Goal: Task Accomplishment & Management: Complete application form

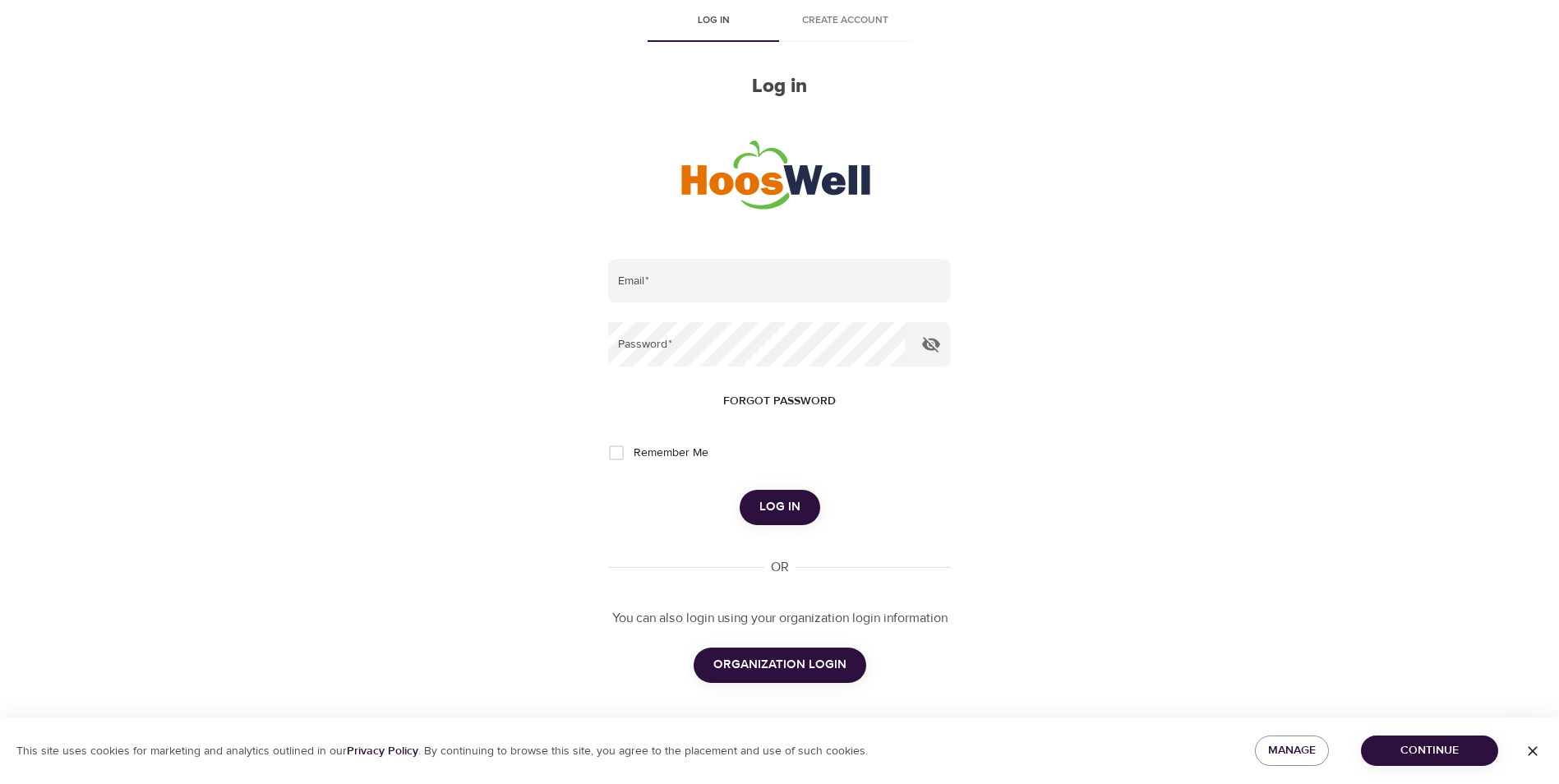
scroll to position [84, 0]
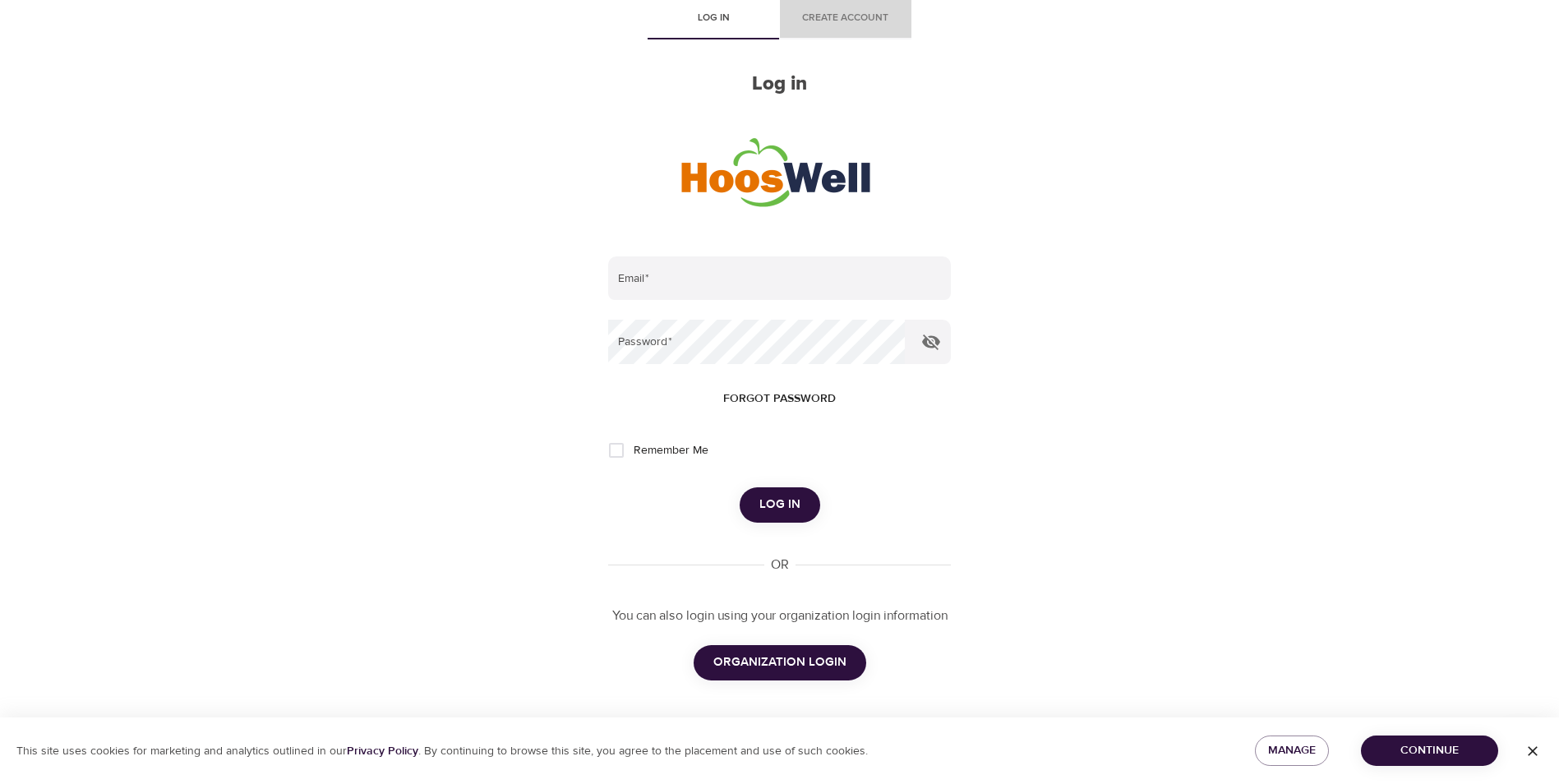
click at [857, 21] on span "Create account" at bounding box center [845, 18] width 111 height 17
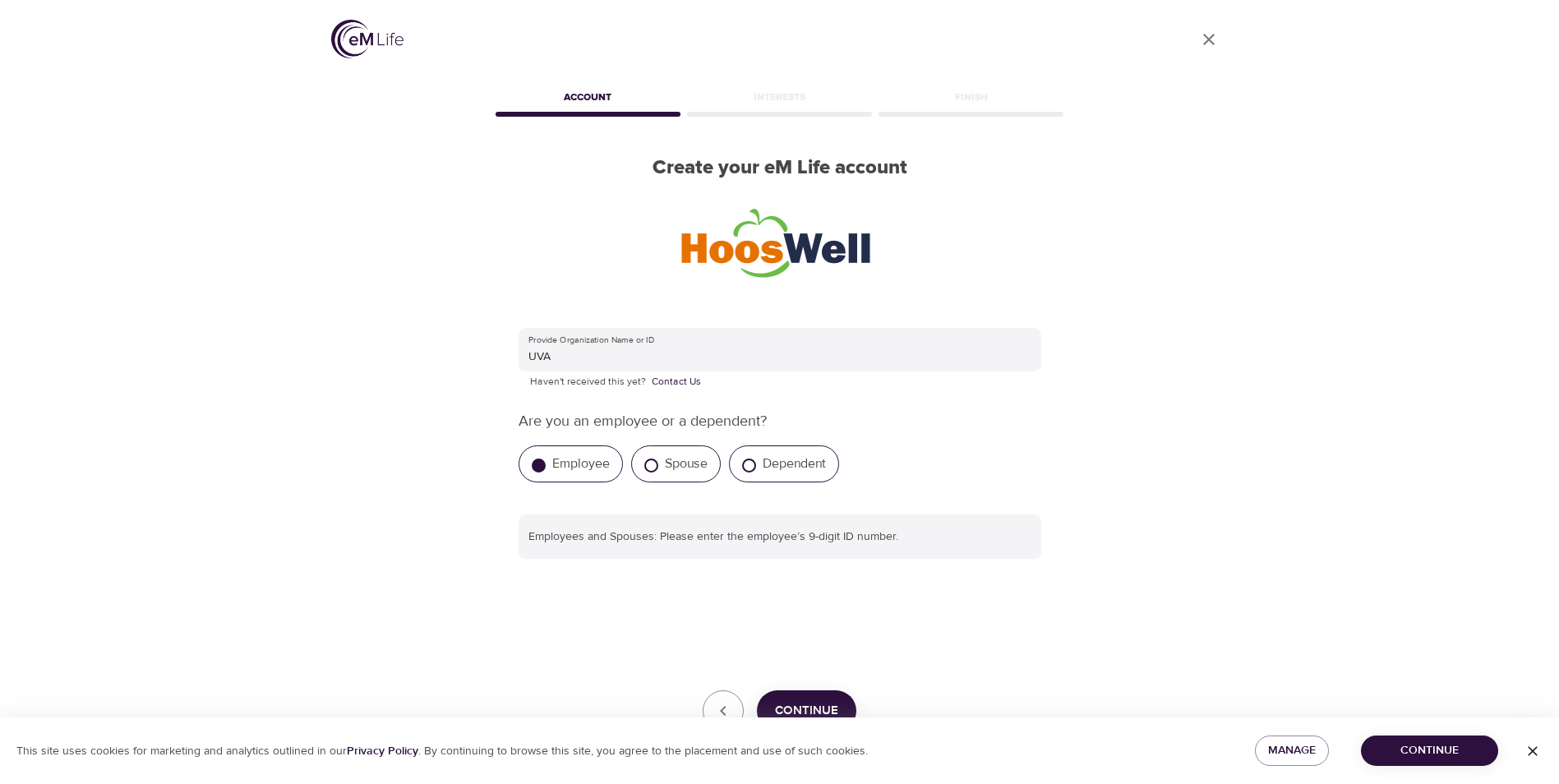
click at [285, 256] on div "User Profile Account Interests Finish Create your eM Life account Provide Organ…" at bounding box center [780, 392] width 1559 height 784
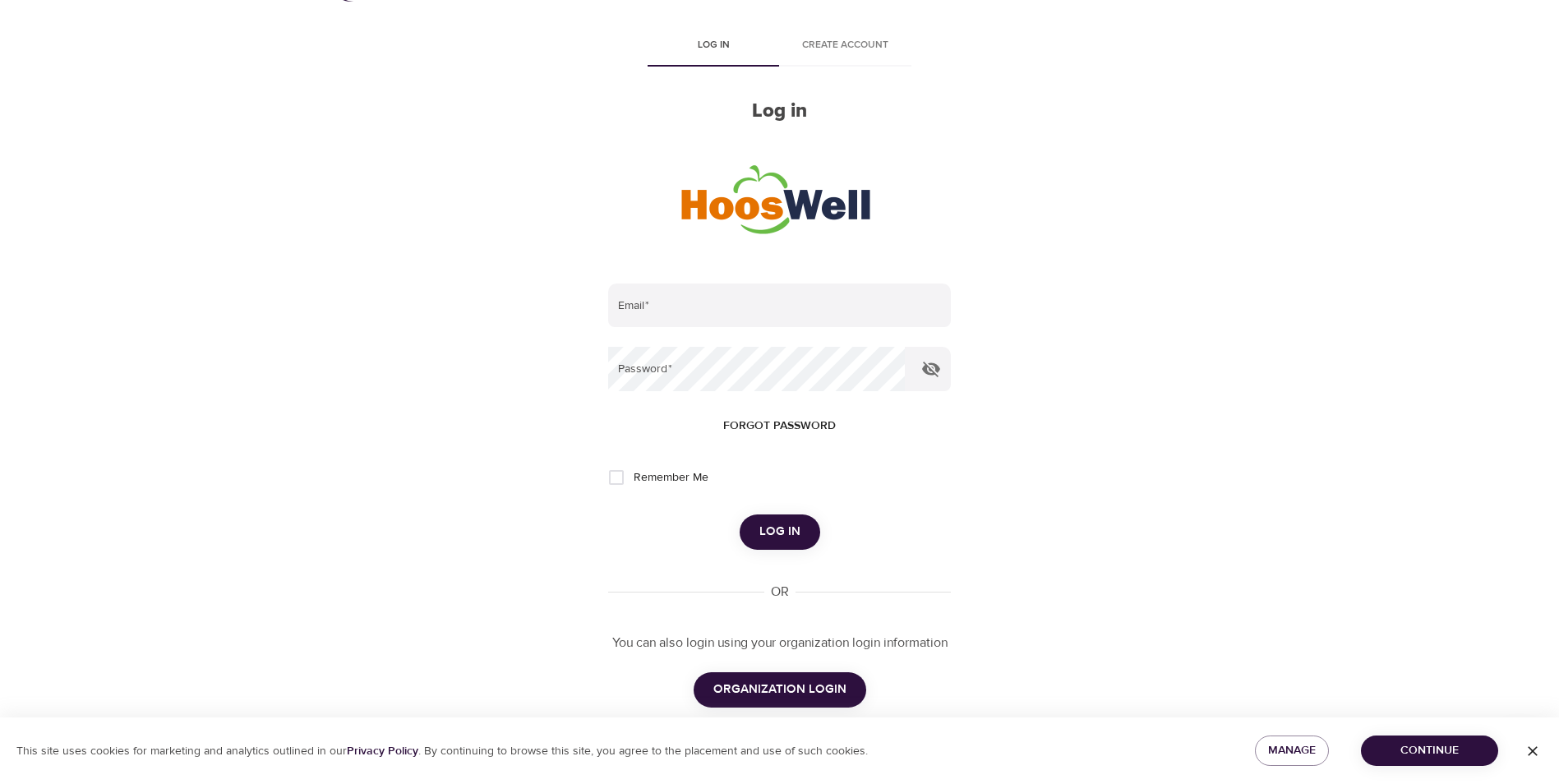
scroll to position [84, 0]
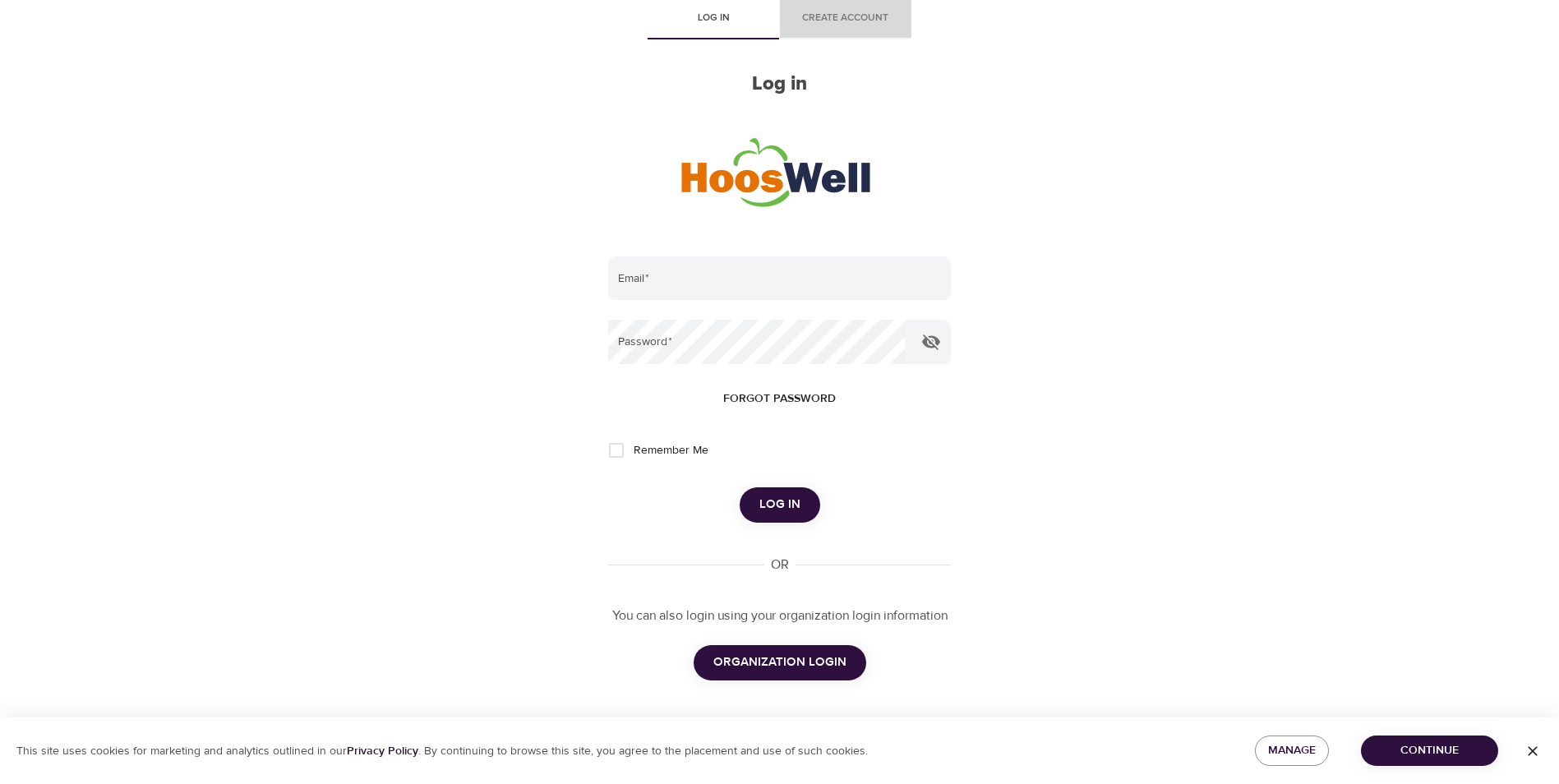
click at [851, 15] on span "Create account" at bounding box center [845, 18] width 111 height 17
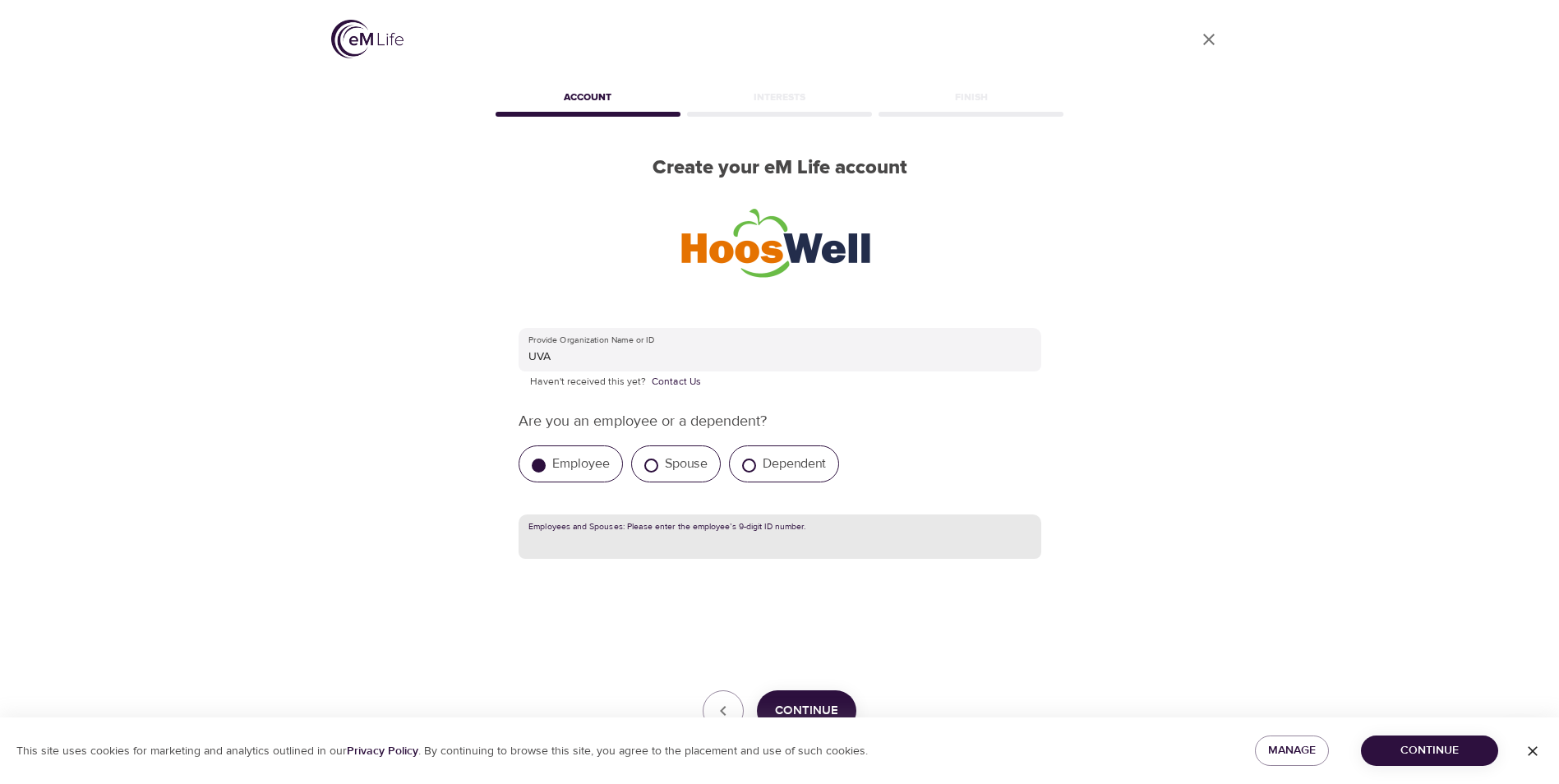
click at [629, 537] on input "text" at bounding box center [780, 536] width 523 height 45
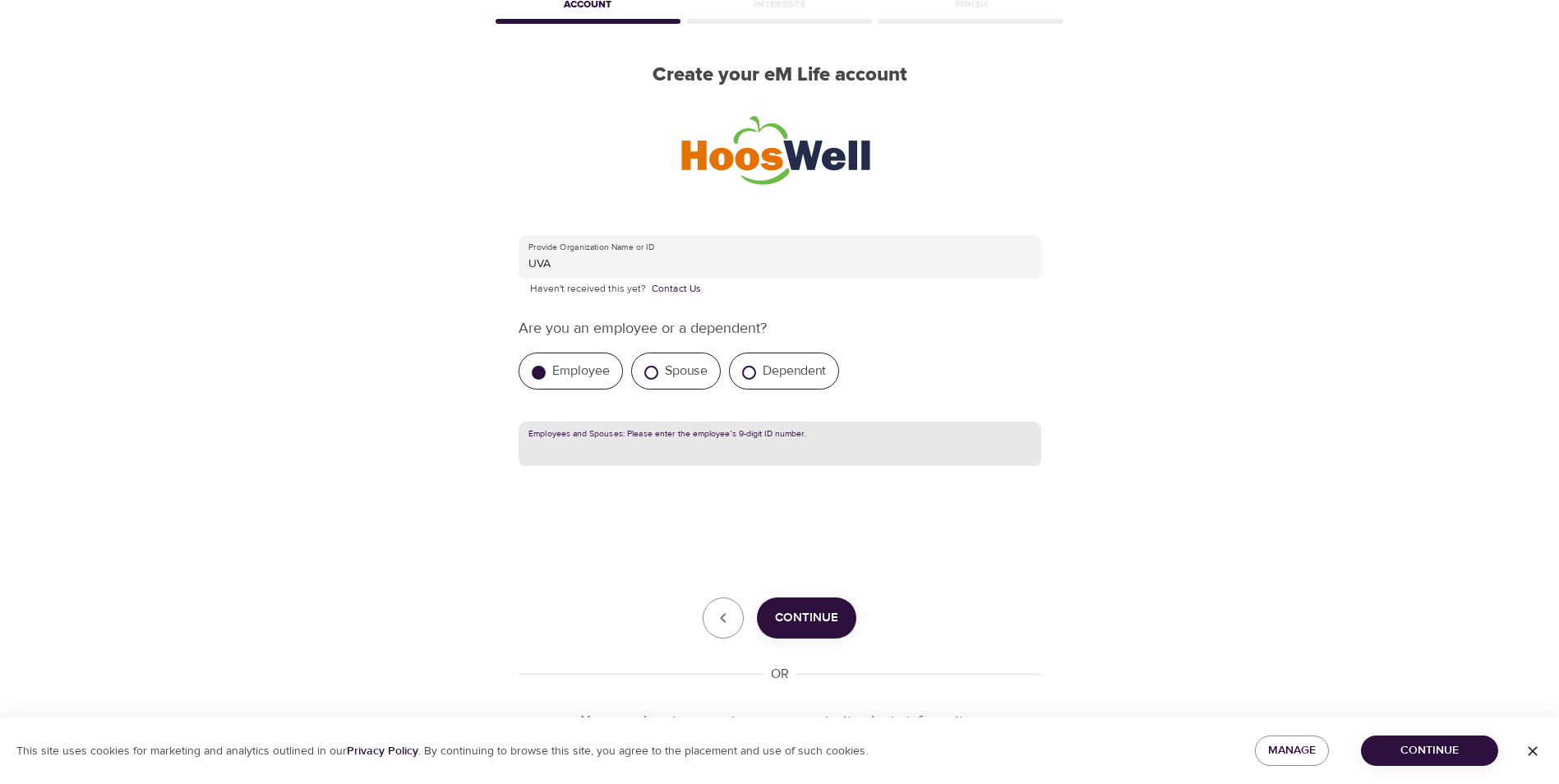
scroll to position [44, 0]
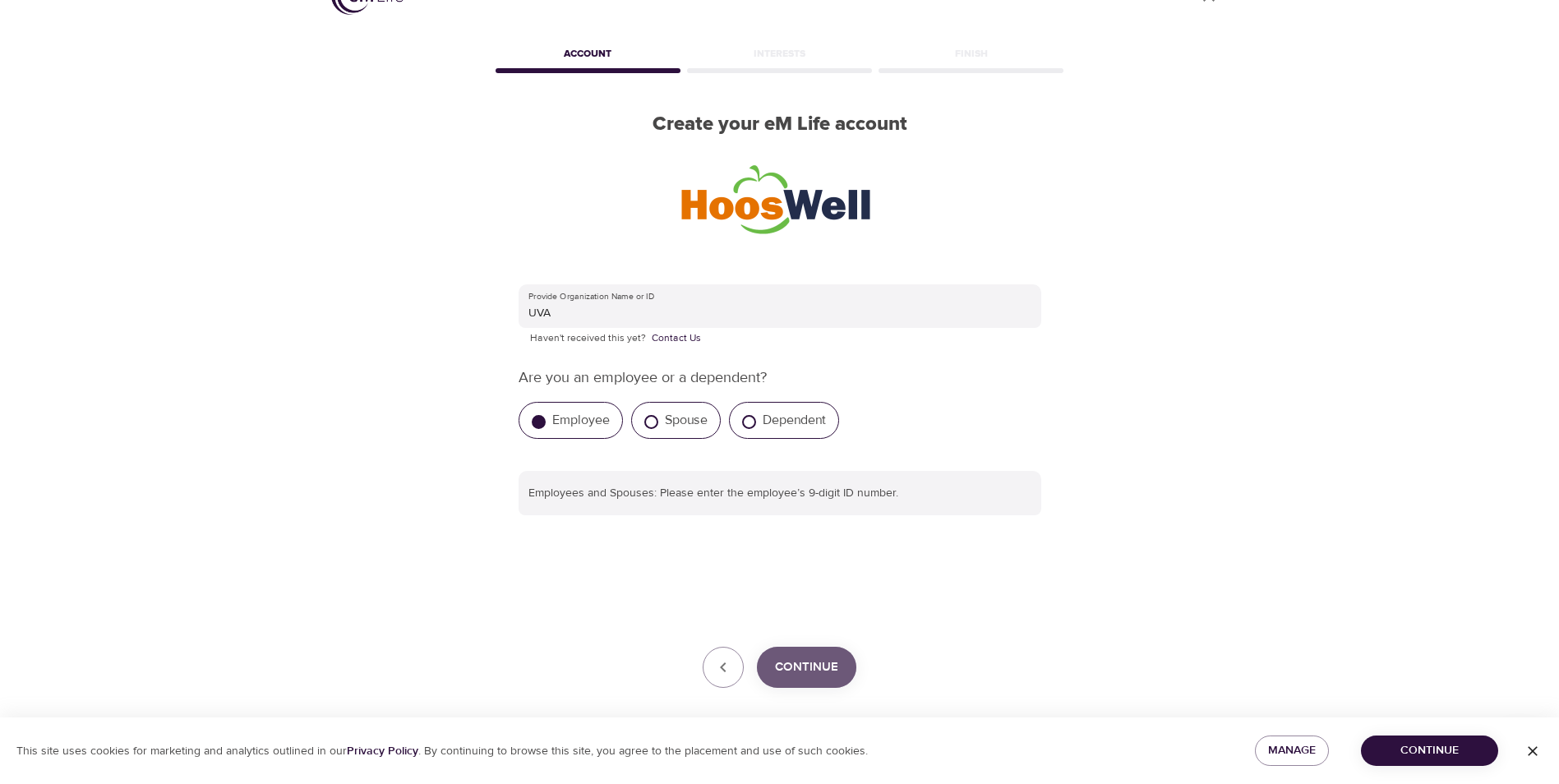
click at [832, 672] on span "Continue" at bounding box center [807, 667] width 63 height 21
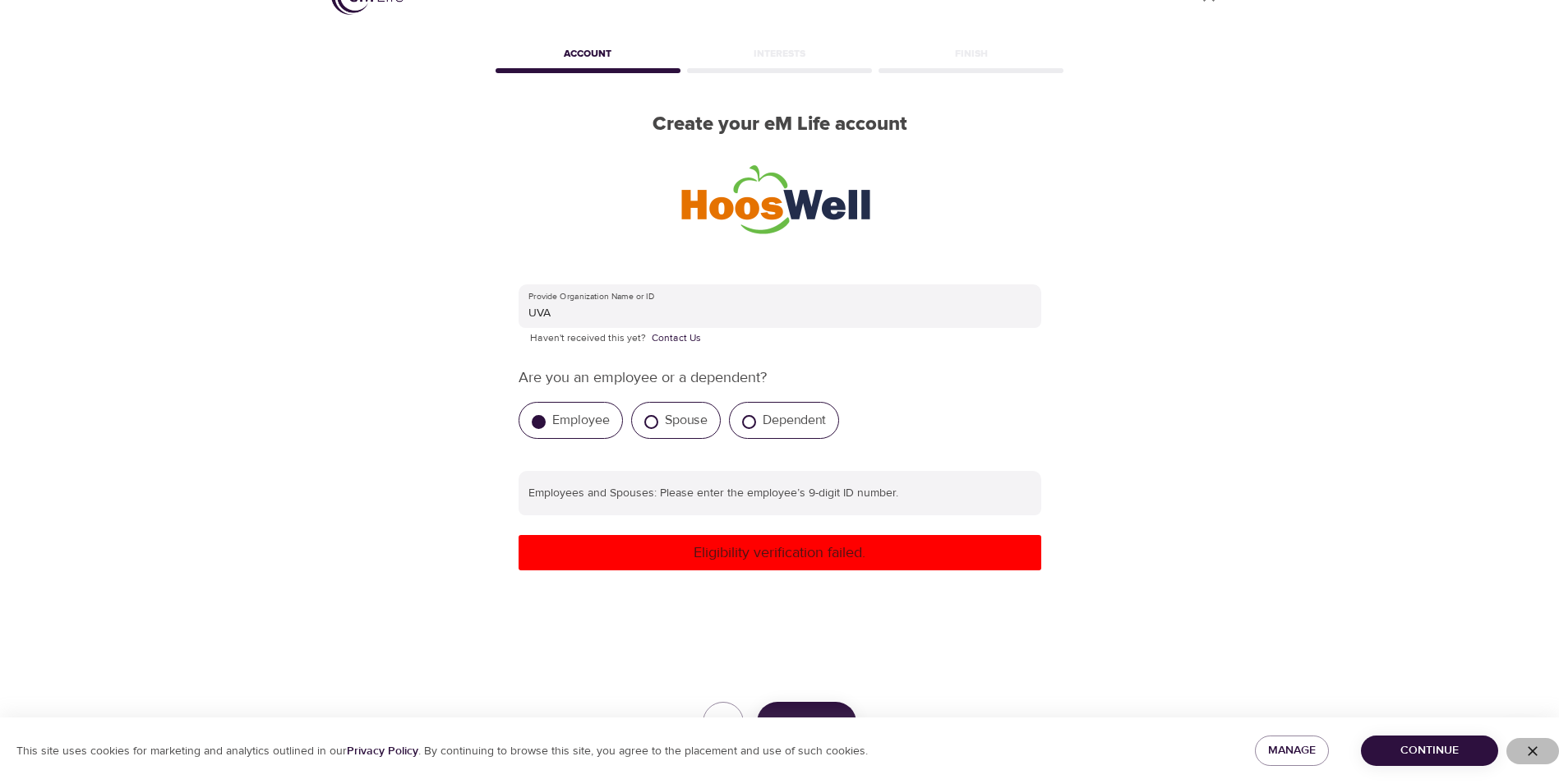
click at [1530, 745] on icon "button" at bounding box center [1533, 750] width 16 height 16
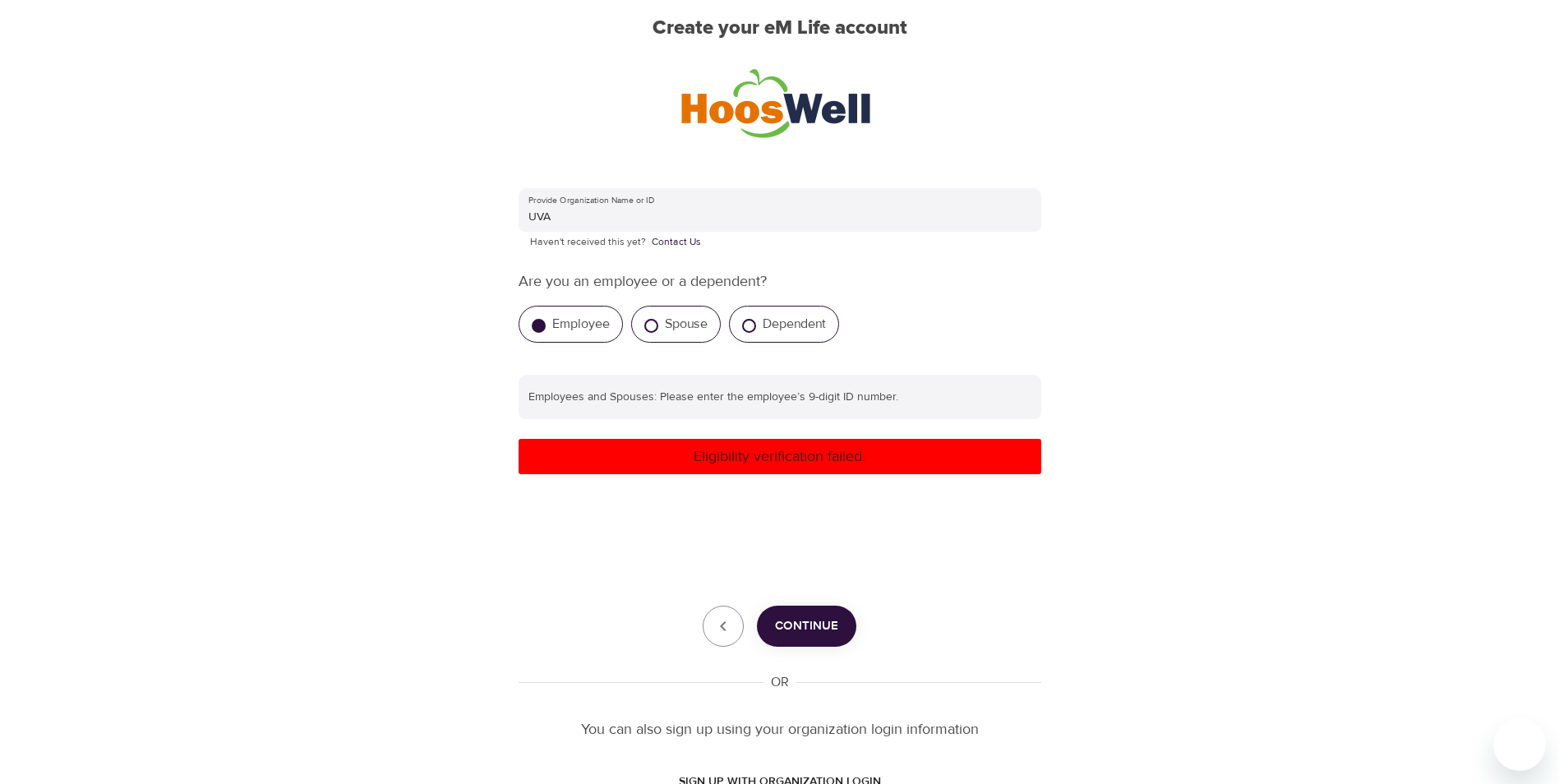
scroll to position [263, 0]
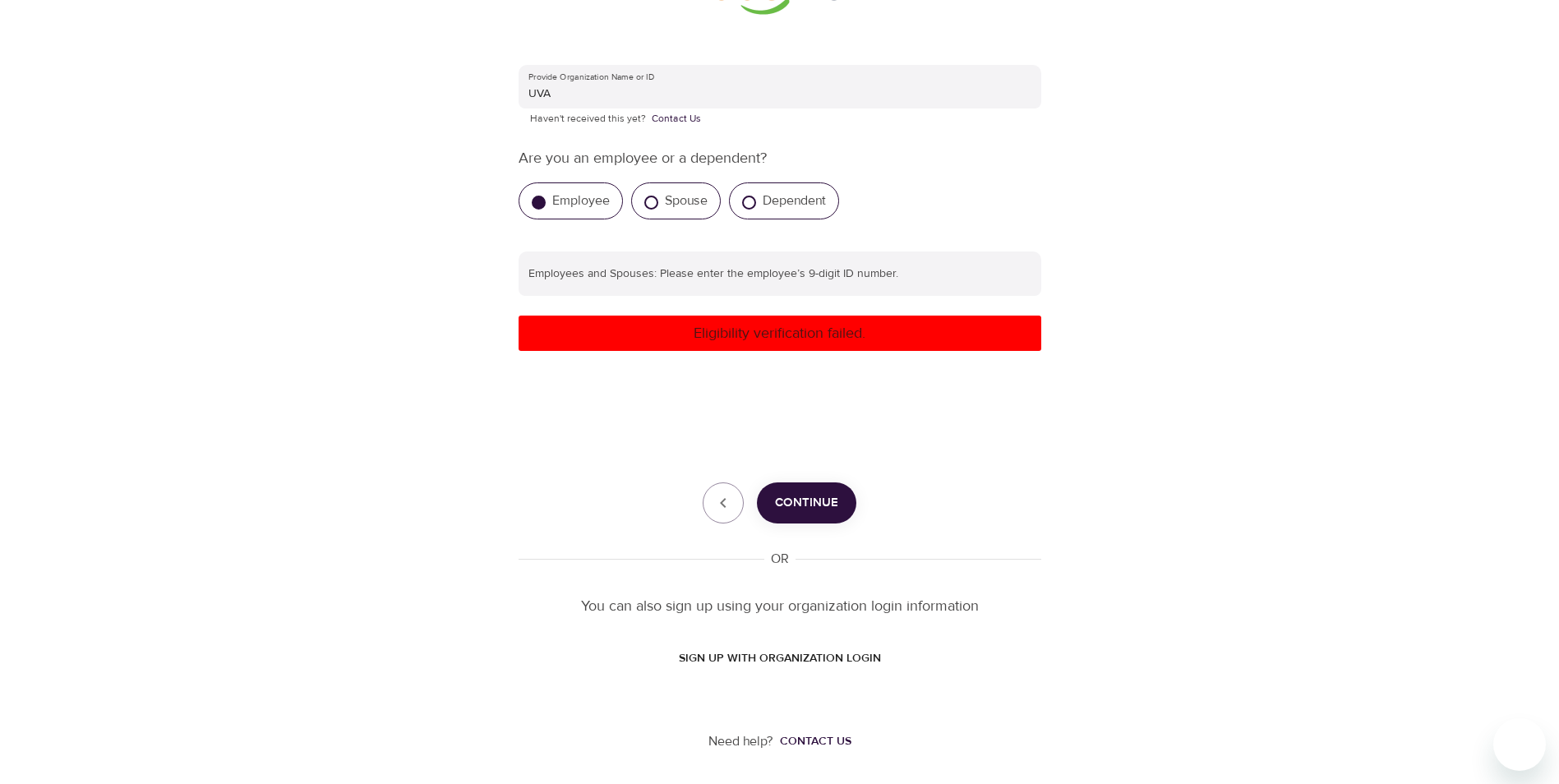
click at [788, 658] on span "SIGN UP WITH ORGANIZATION LOGIN" at bounding box center [780, 658] width 202 height 20
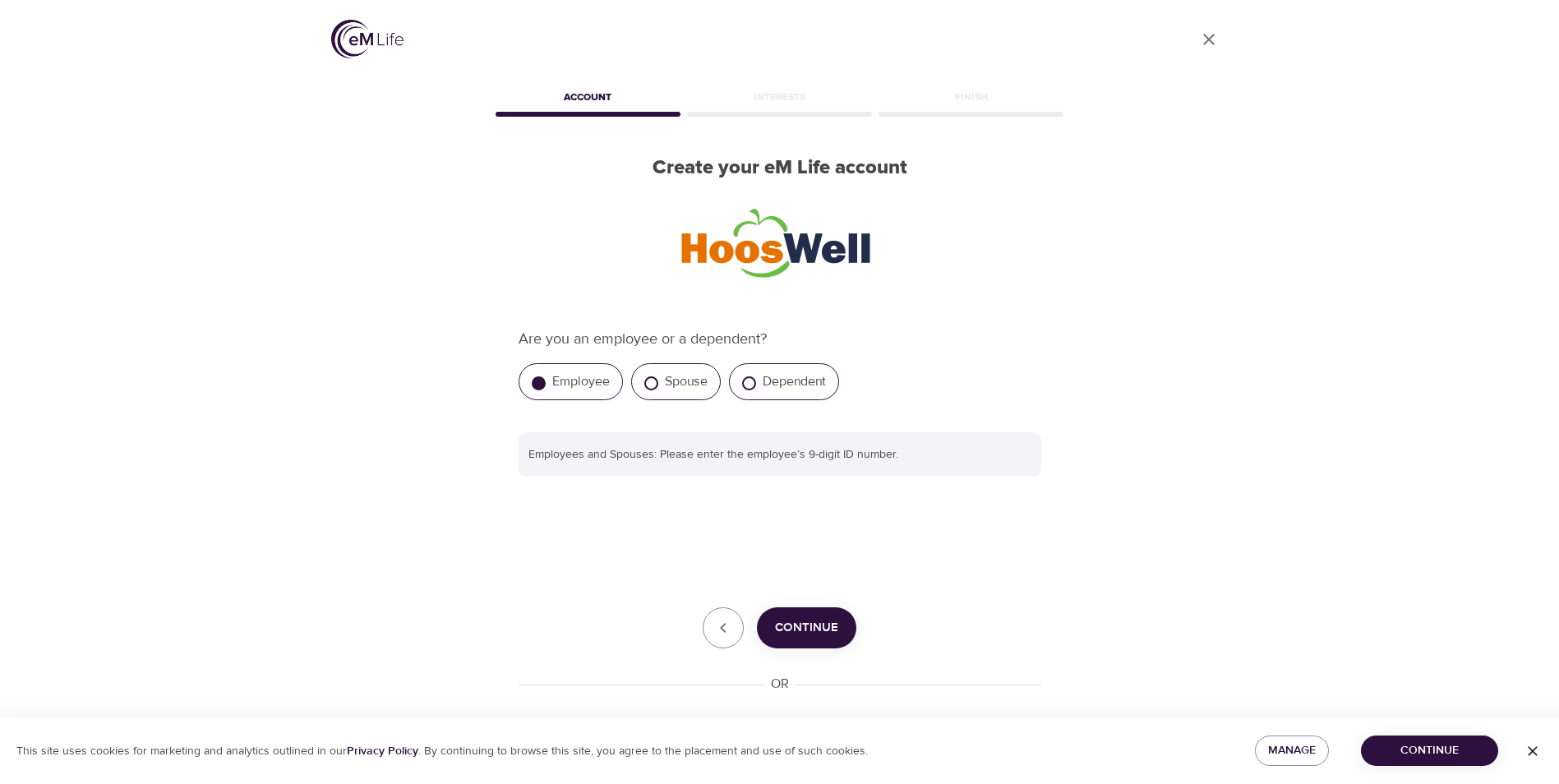
scroll to position [125, 0]
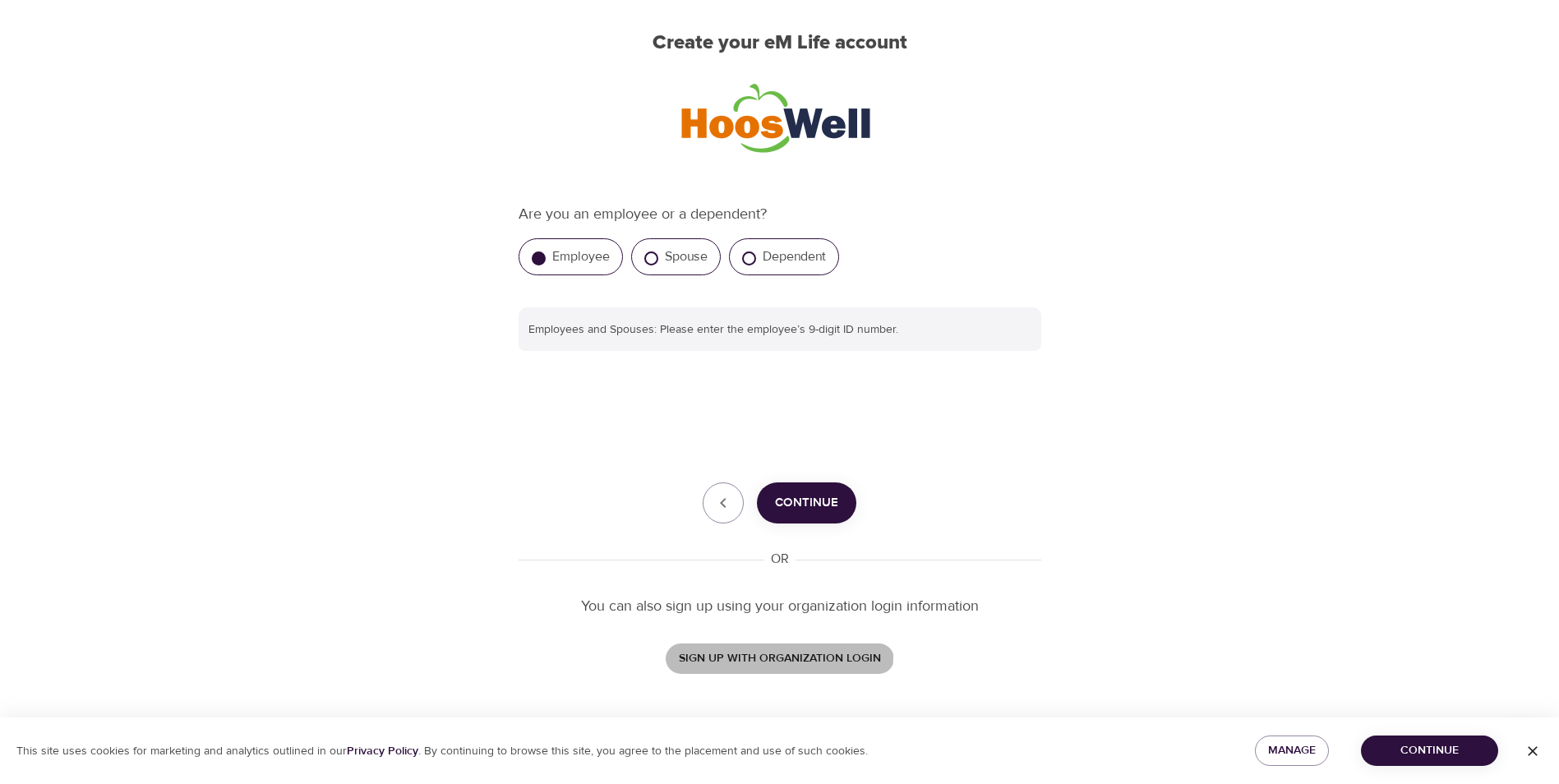
click at [769, 656] on span "SIGN UP WITH ORGANIZATION LOGIN" at bounding box center [780, 658] width 202 height 20
